Goal: Task Accomplishment & Management: Use online tool/utility

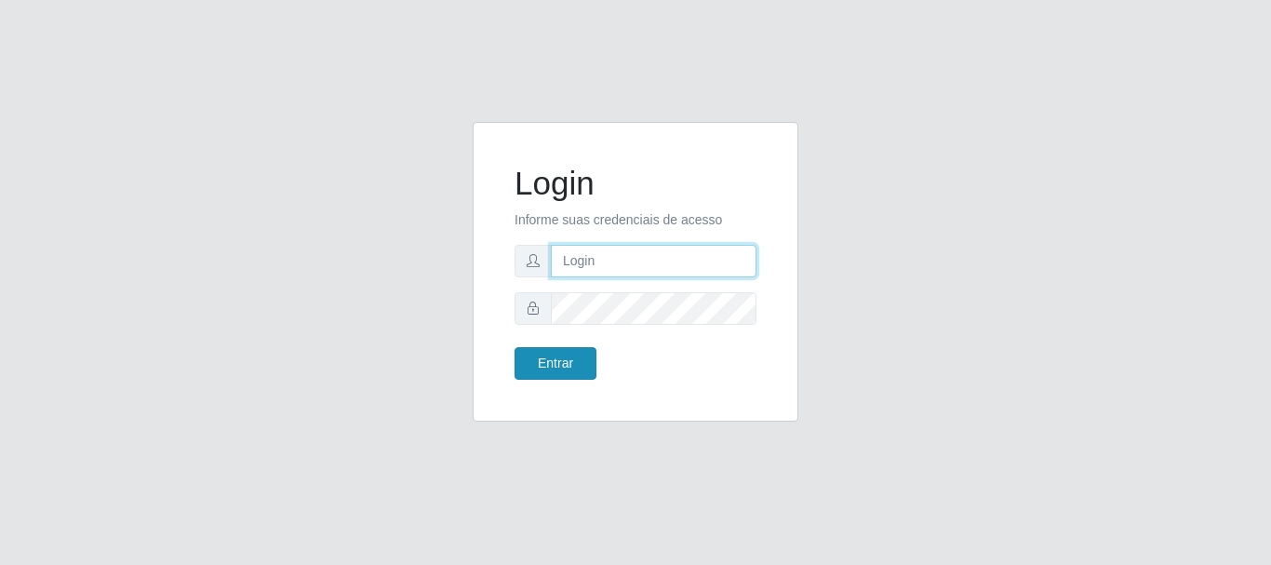
type input "[PERSON_NAME]"
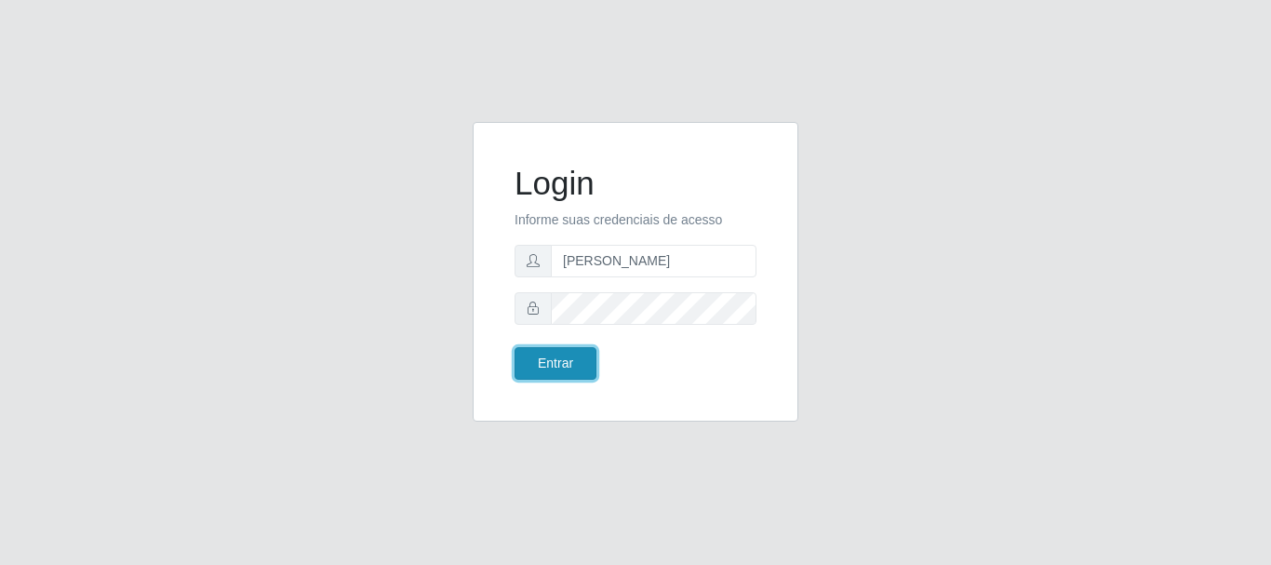
click at [561, 358] on button "Entrar" at bounding box center [555, 363] width 82 height 33
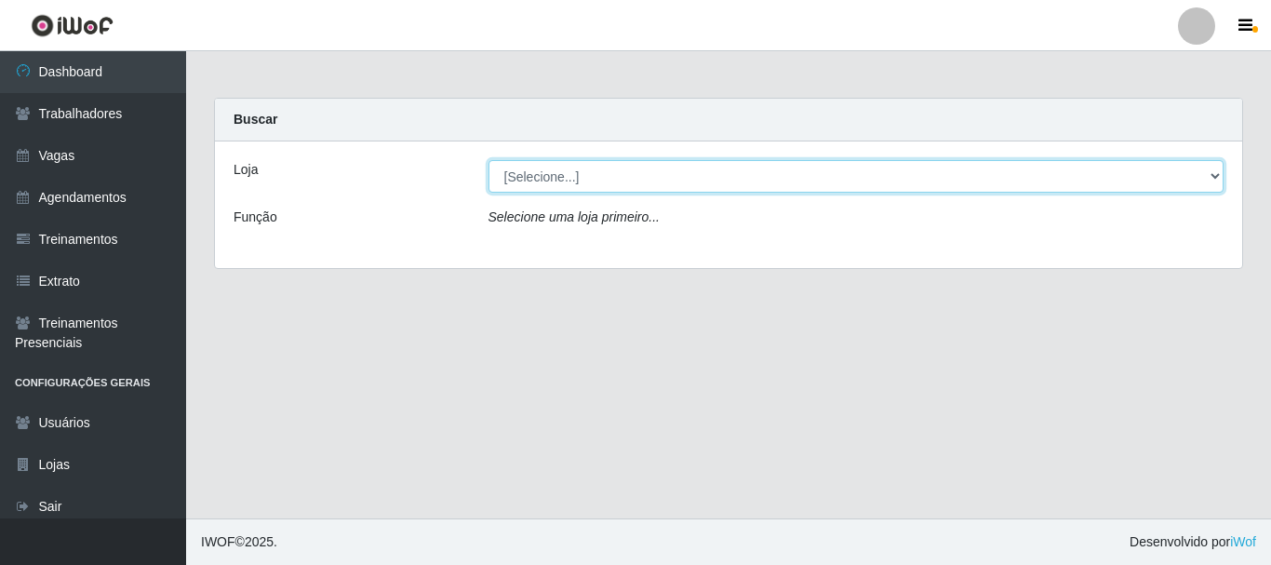
click at [758, 186] on select "[Selecione...] O Cestão - [GEOGRAPHIC_DATA]" at bounding box center [856, 176] width 736 height 33
select select "238"
click at [488, 160] on select "[Selecione...] O Cestão - [GEOGRAPHIC_DATA]" at bounding box center [856, 176] width 736 height 33
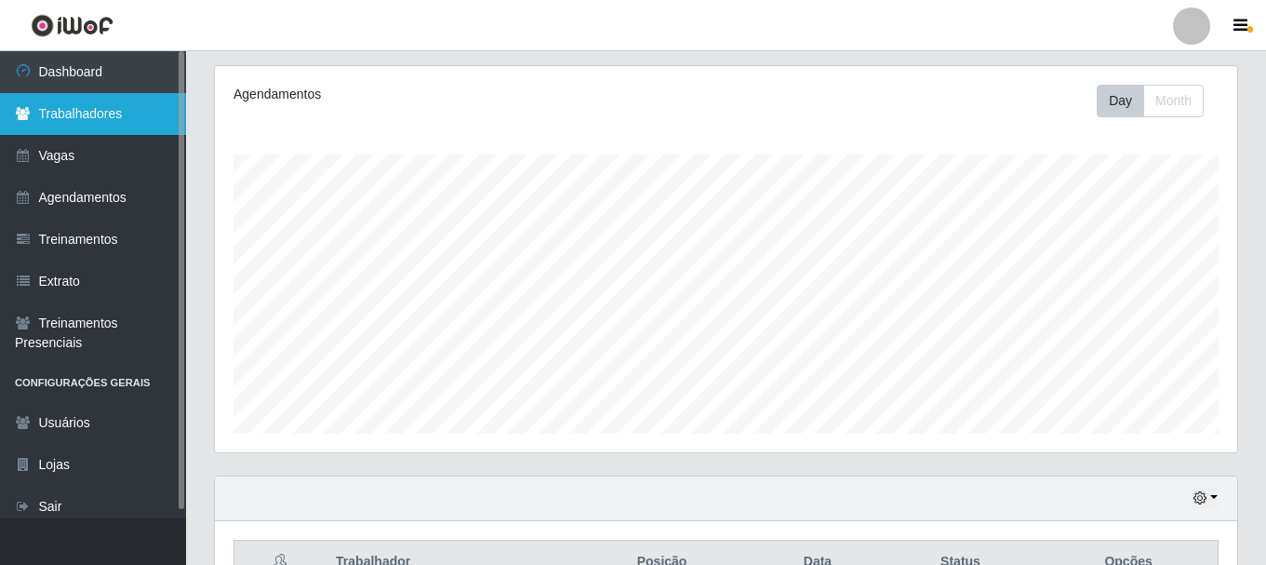
scroll to position [60, 0]
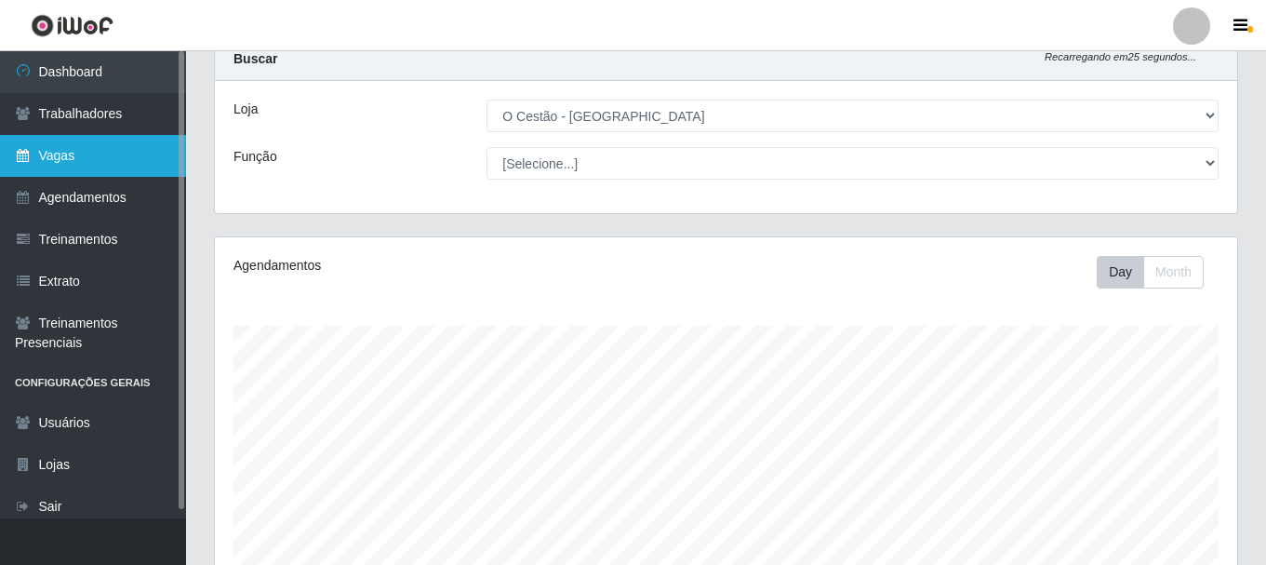
click at [74, 161] on link "Vagas" at bounding box center [93, 156] width 186 height 42
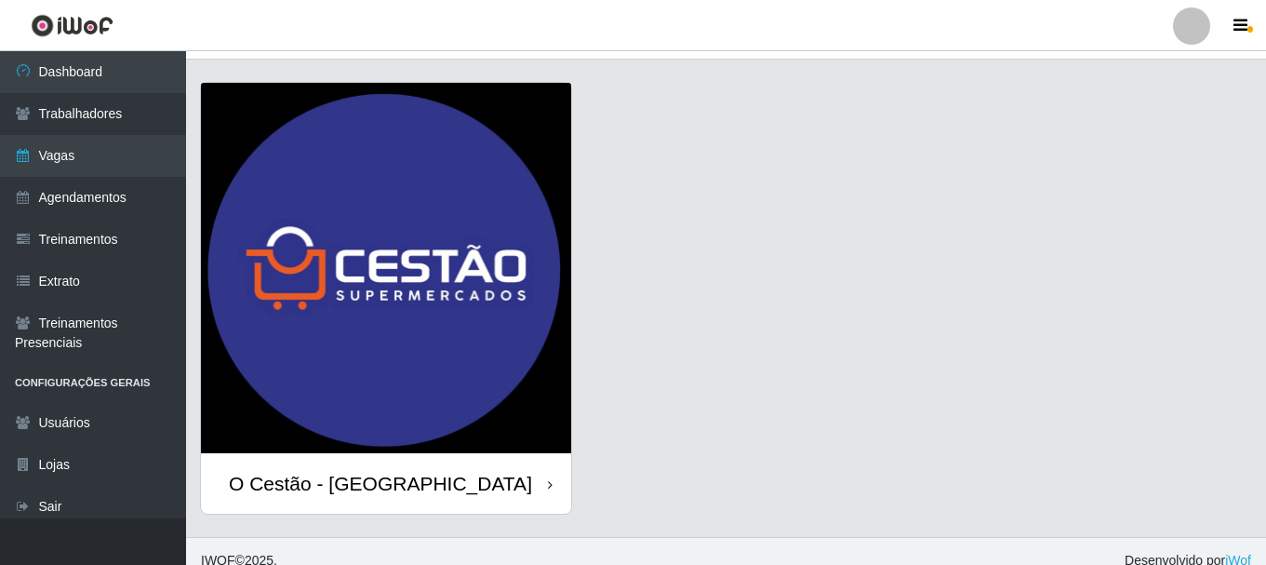
scroll to position [53, 0]
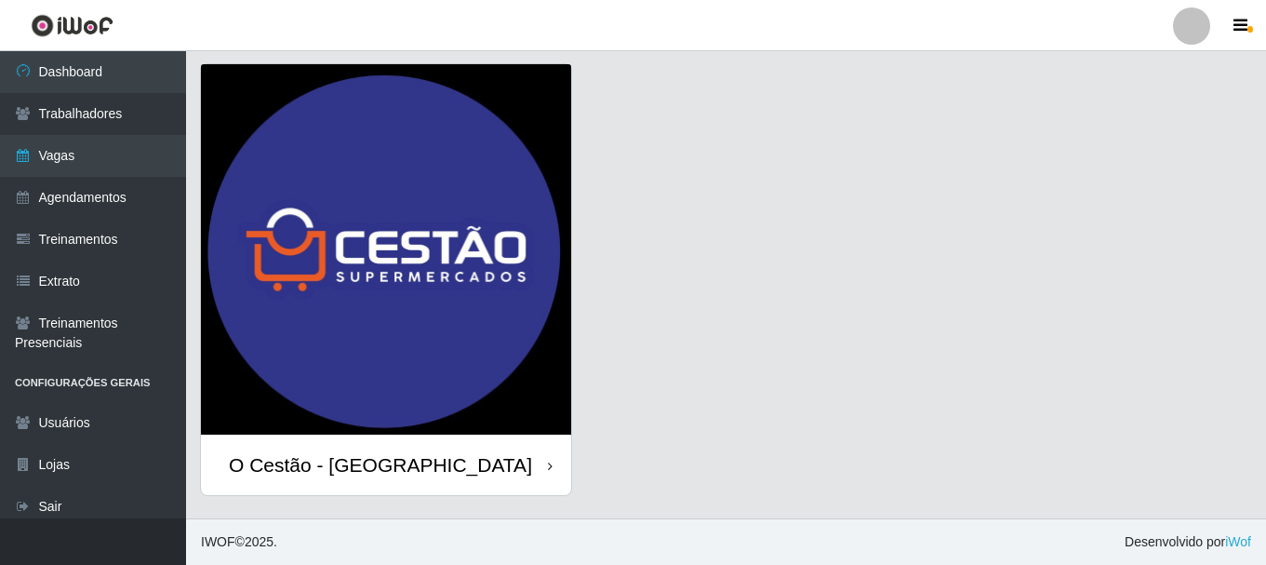
click at [395, 473] on div "O Cestão - [GEOGRAPHIC_DATA]" at bounding box center [386, 464] width 370 height 60
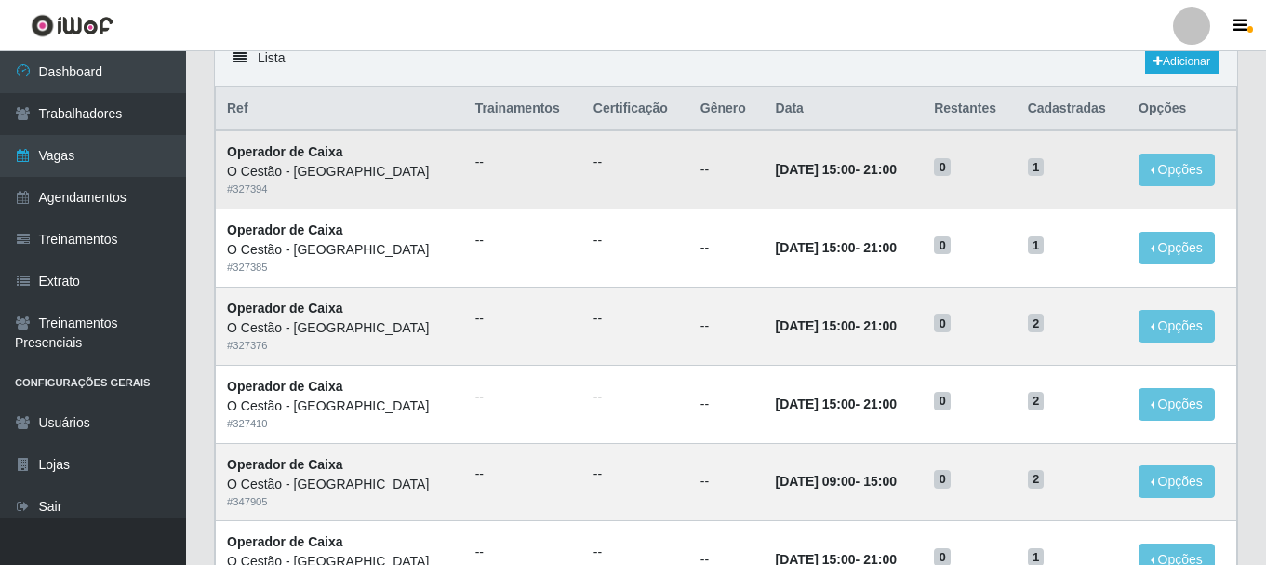
scroll to position [93, 0]
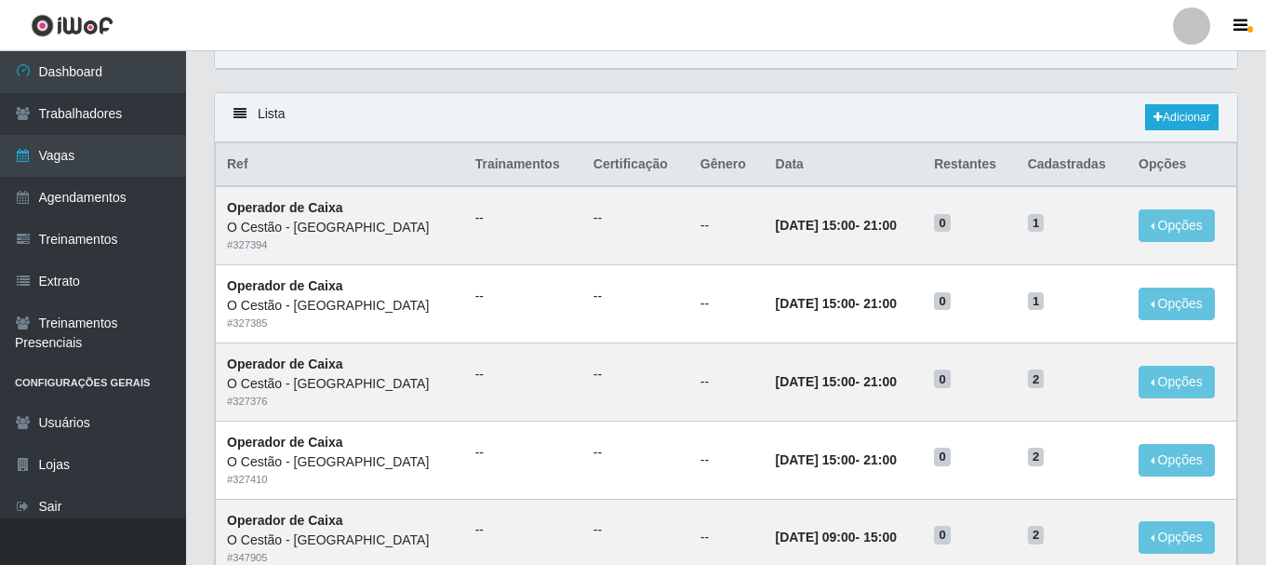
click at [292, 95] on div "Lista Adicionar" at bounding box center [726, 117] width 1022 height 49
click at [245, 113] on icon at bounding box center [240, 113] width 13 height 13
